Goal: Navigation & Orientation: Find specific page/section

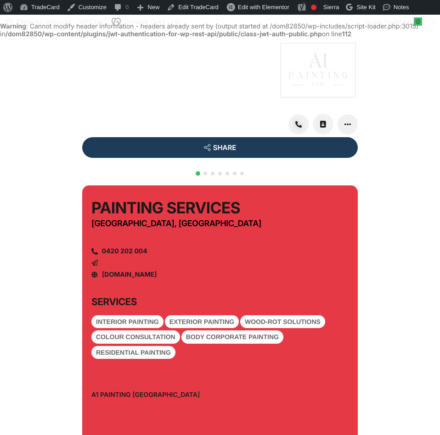
scroll to position [23, 0]
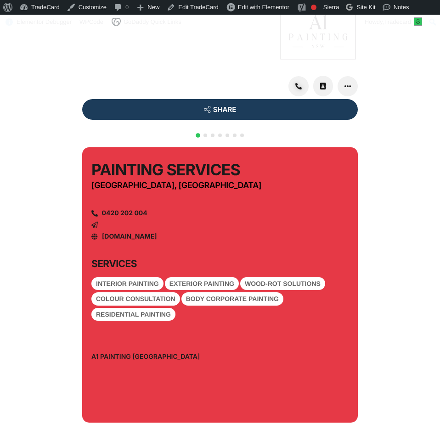
click at [326, 45] on img at bounding box center [317, 32] width 79 height 55
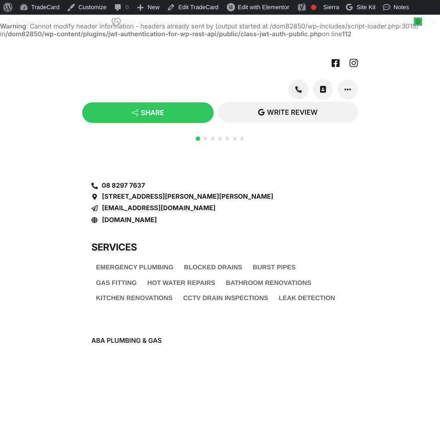
scroll to position [23, 0]
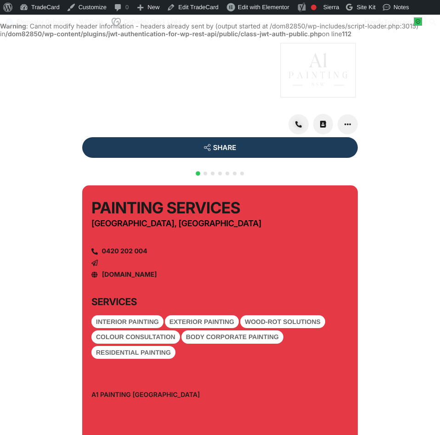
scroll to position [23, 0]
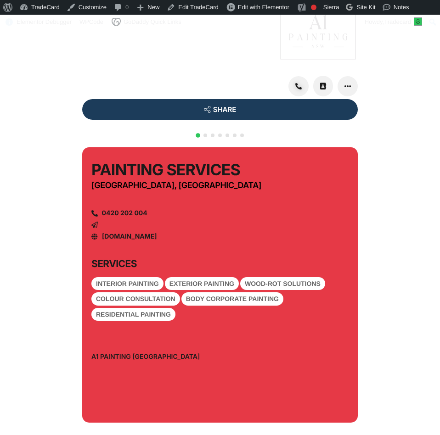
click at [206, 137] on span "Go to slide 2" at bounding box center [205, 136] width 4 height 4
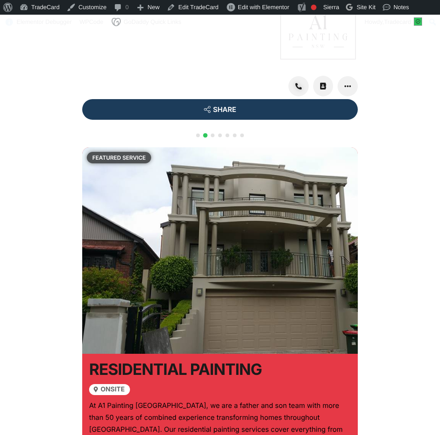
click at [213, 137] on span "Go to slide 3" at bounding box center [213, 136] width 4 height 4
